Goal: Task Accomplishment & Management: Manage account settings

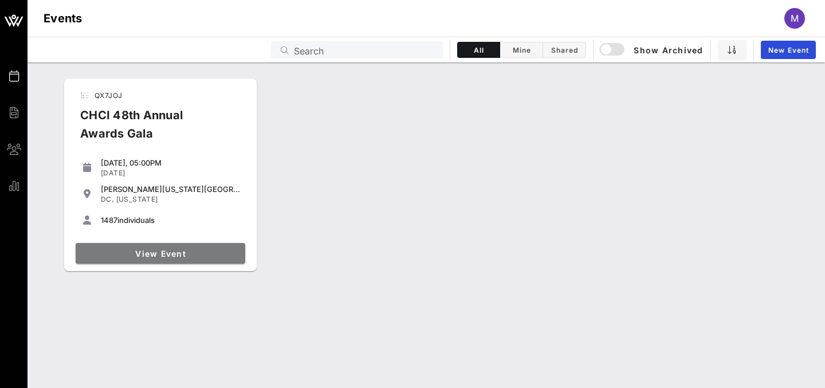
click at [154, 249] on span "View Event" at bounding box center [160, 254] width 160 height 10
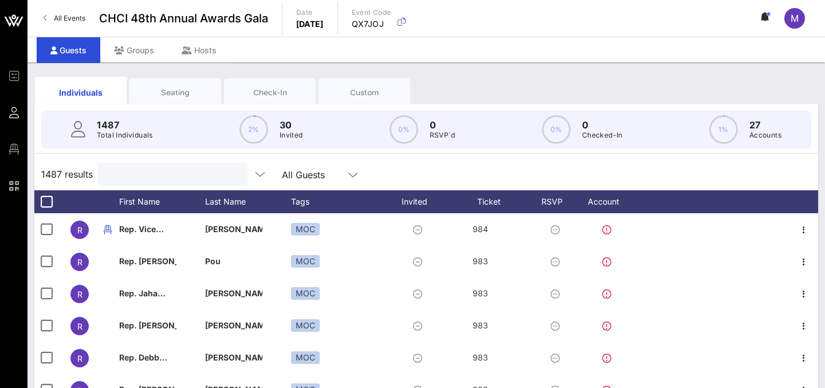
click at [170, 181] on input "text" at bounding box center [171, 174] width 134 height 15
type input "b"
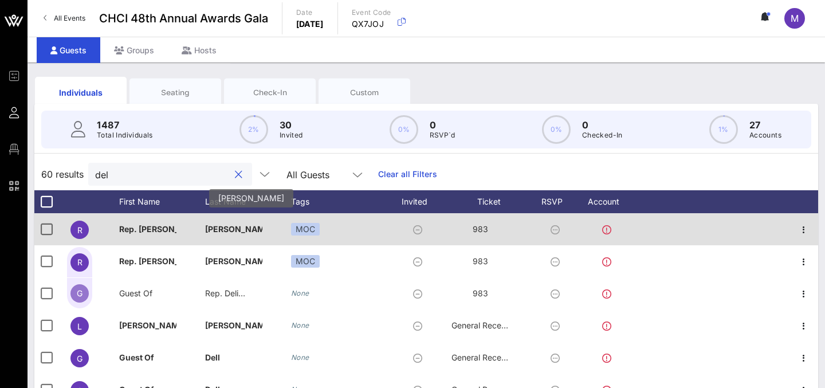
type input "del"
click at [224, 232] on p "DelBene" at bounding box center [233, 229] width 57 height 32
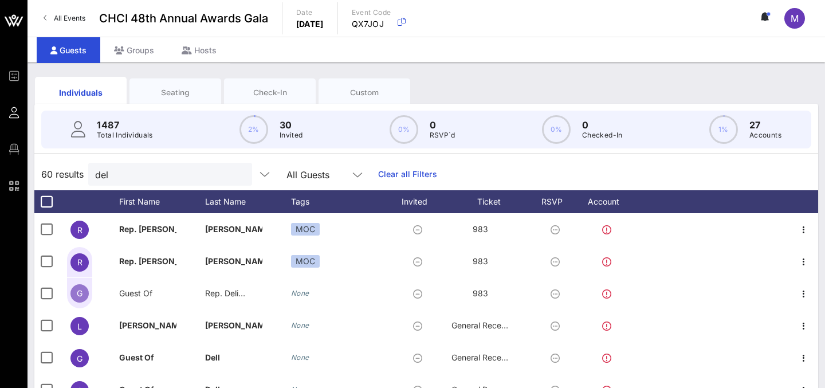
click at [189, 93] on div "Seating" at bounding box center [175, 92] width 74 height 11
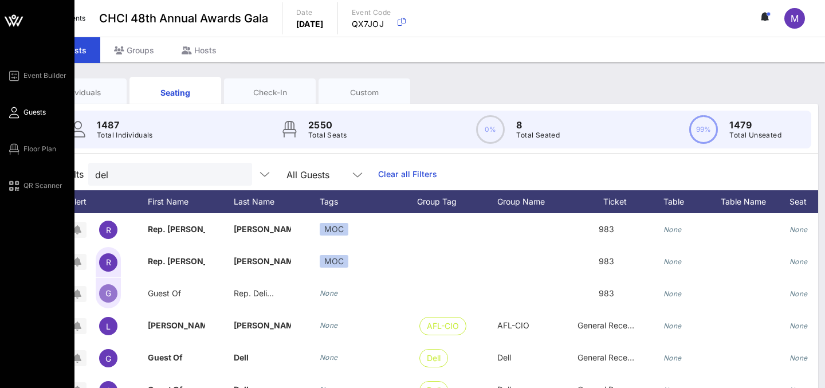
click at [33, 140] on div "Event Builder Guests Floor Plan QR Scanner" at bounding box center [41, 131] width 68 height 124
click at [33, 149] on span "Floor Plan" at bounding box center [39, 149] width 33 height 10
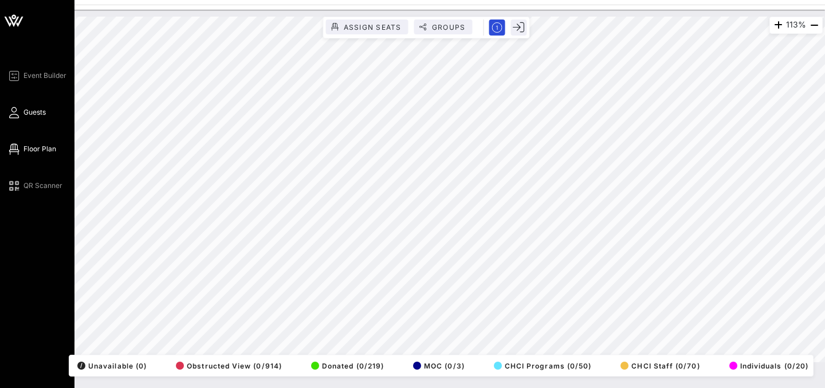
click at [44, 111] on span "Guests" at bounding box center [34, 112] width 22 height 10
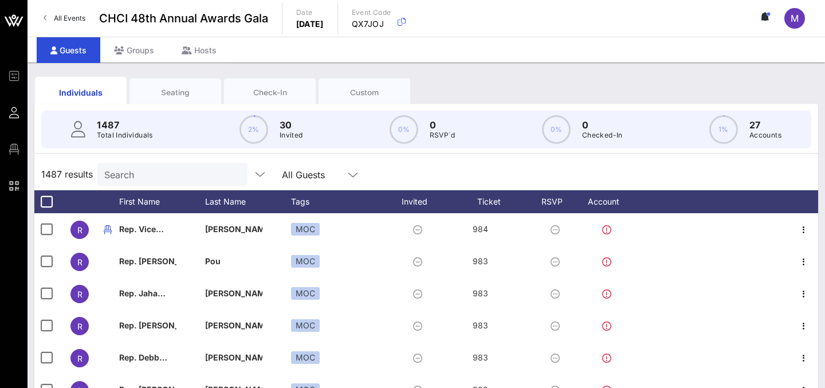
click at [122, 180] on input "Search" at bounding box center [171, 174] width 134 height 15
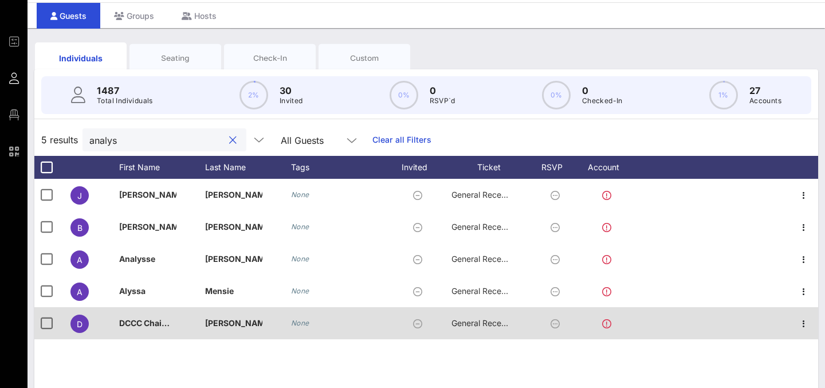
scroll to position [36, 0]
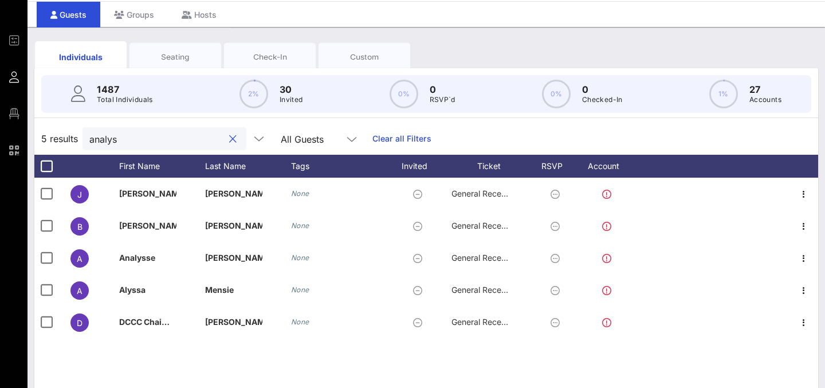
type input "analys"
